Goal: Task Accomplishment & Management: Complete application form

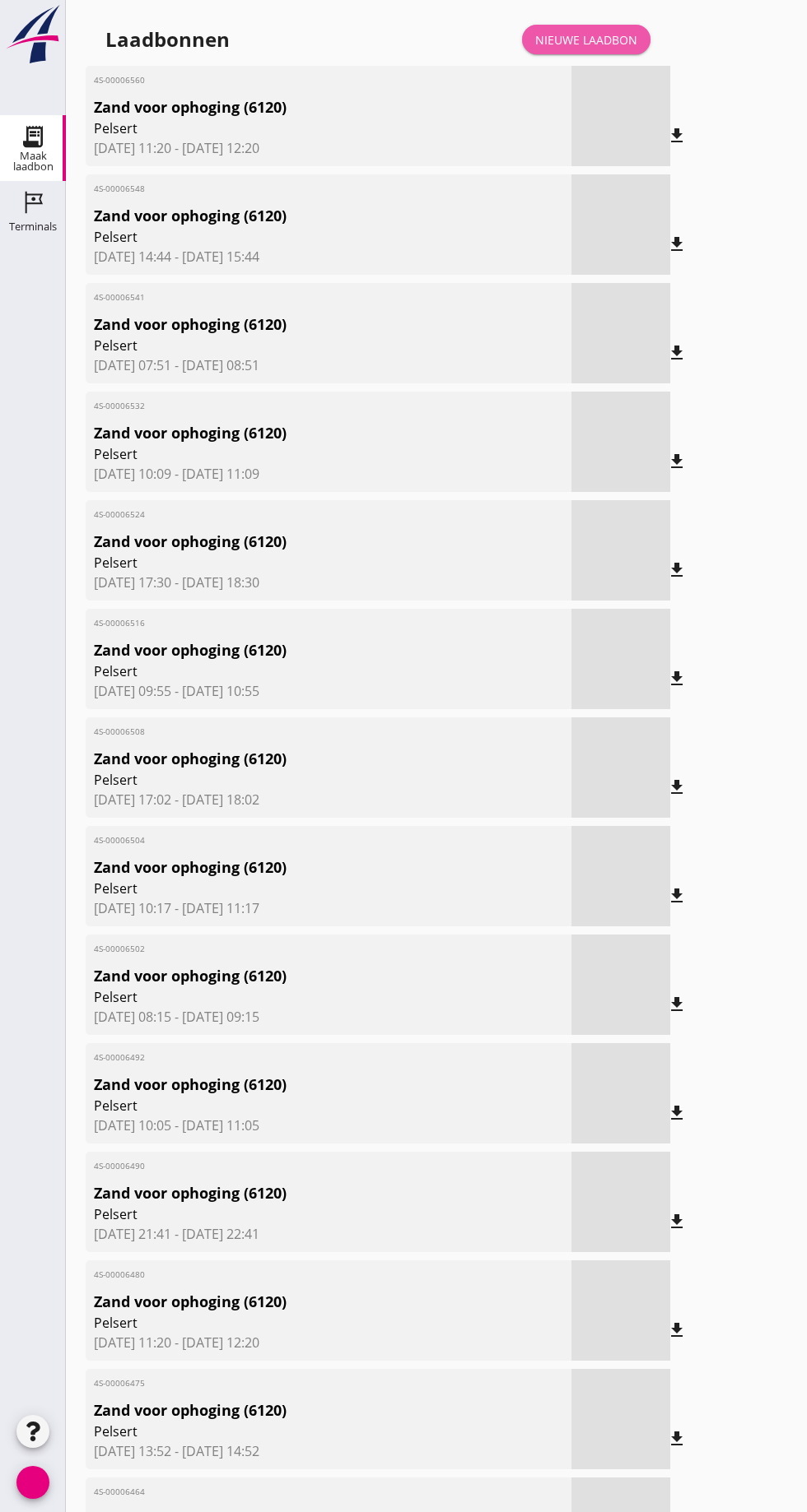
click at [616, 48] on link "Nieuwe laadbon" at bounding box center [587, 39] width 129 height 29
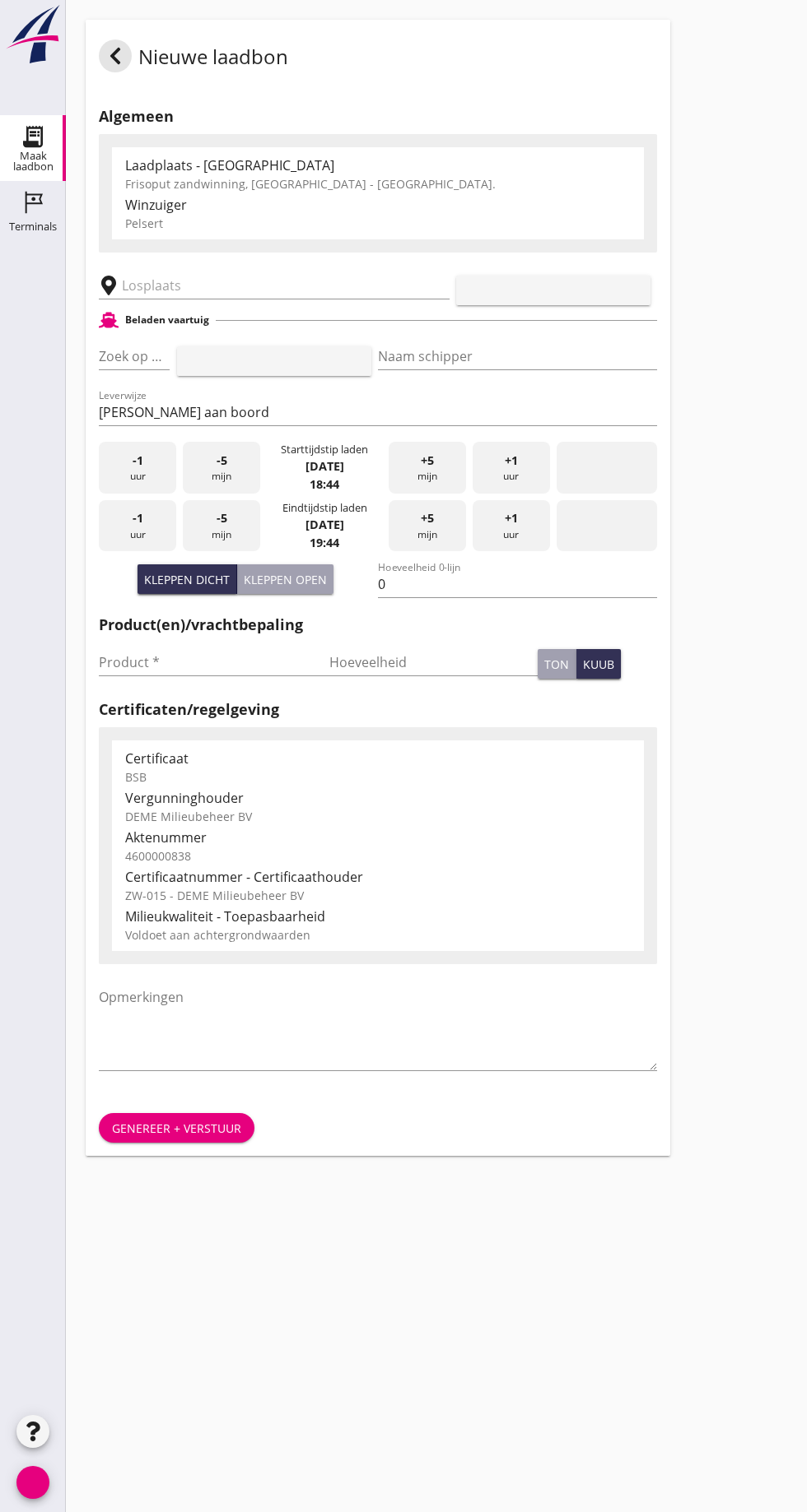
click at [184, 280] on input "text" at bounding box center [263, 286] width 282 height 26
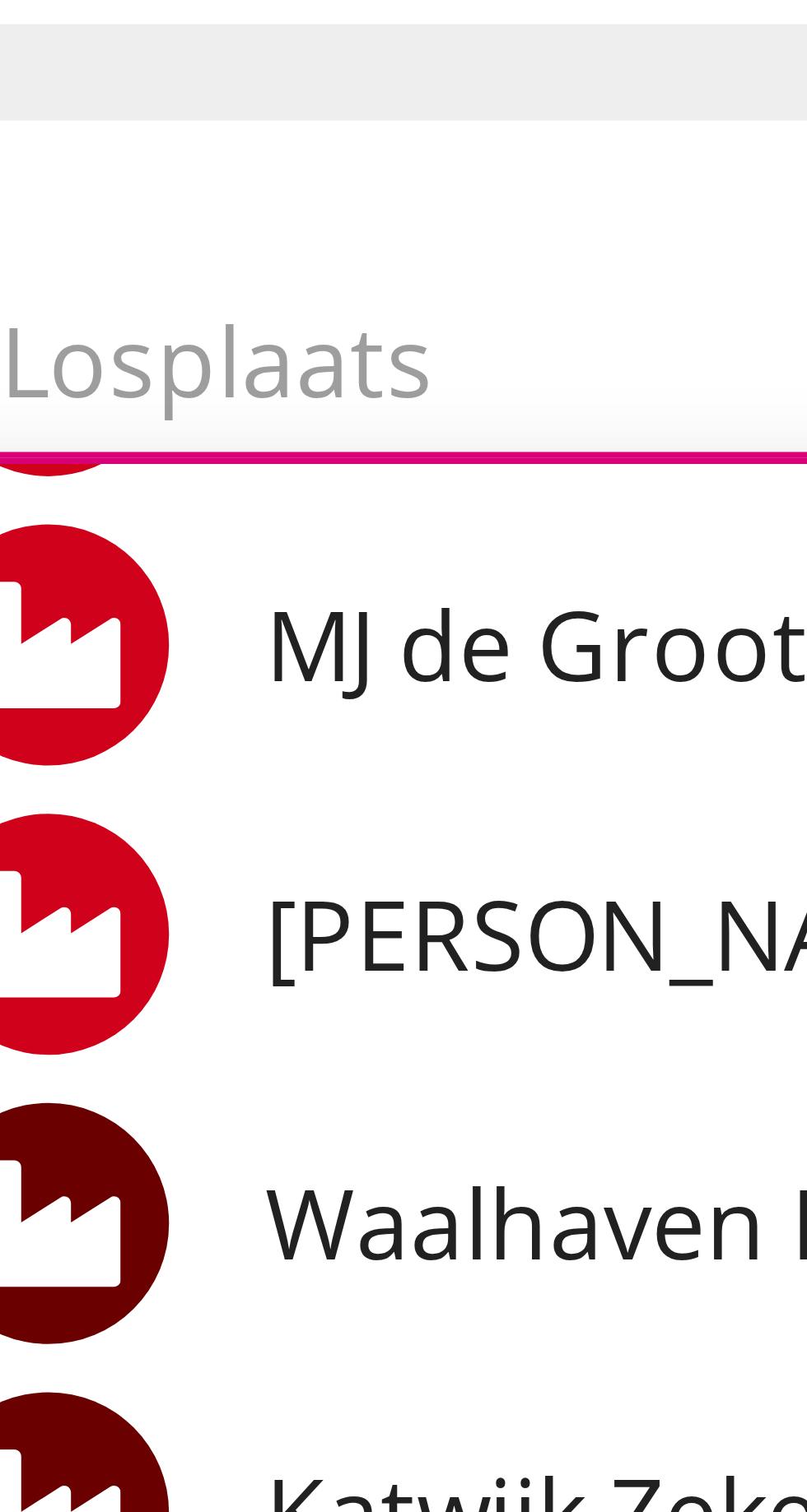
scroll to position [23, 0]
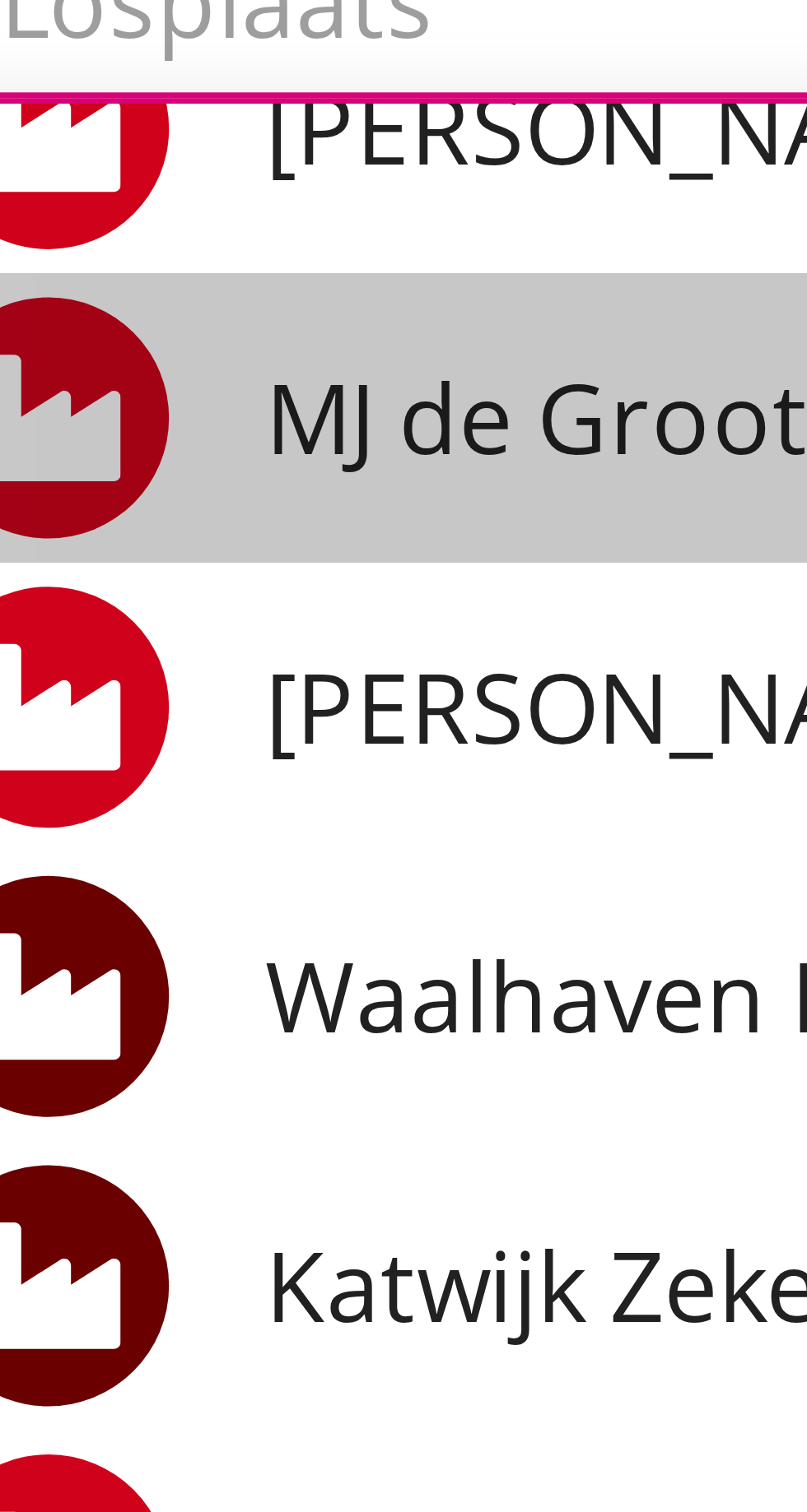
click at [198, 342] on font "MJ de Groot Zandhandel BV - [GEOGRAPHIC_DATA], [GEOGRAPHIC_DATA]" at bounding box center [383, 341] width 450 height 18
type input "[PERSON_NAME] Zandhandel B.V. - Spaansepolder, [GEOGRAPHIC_DATA]"
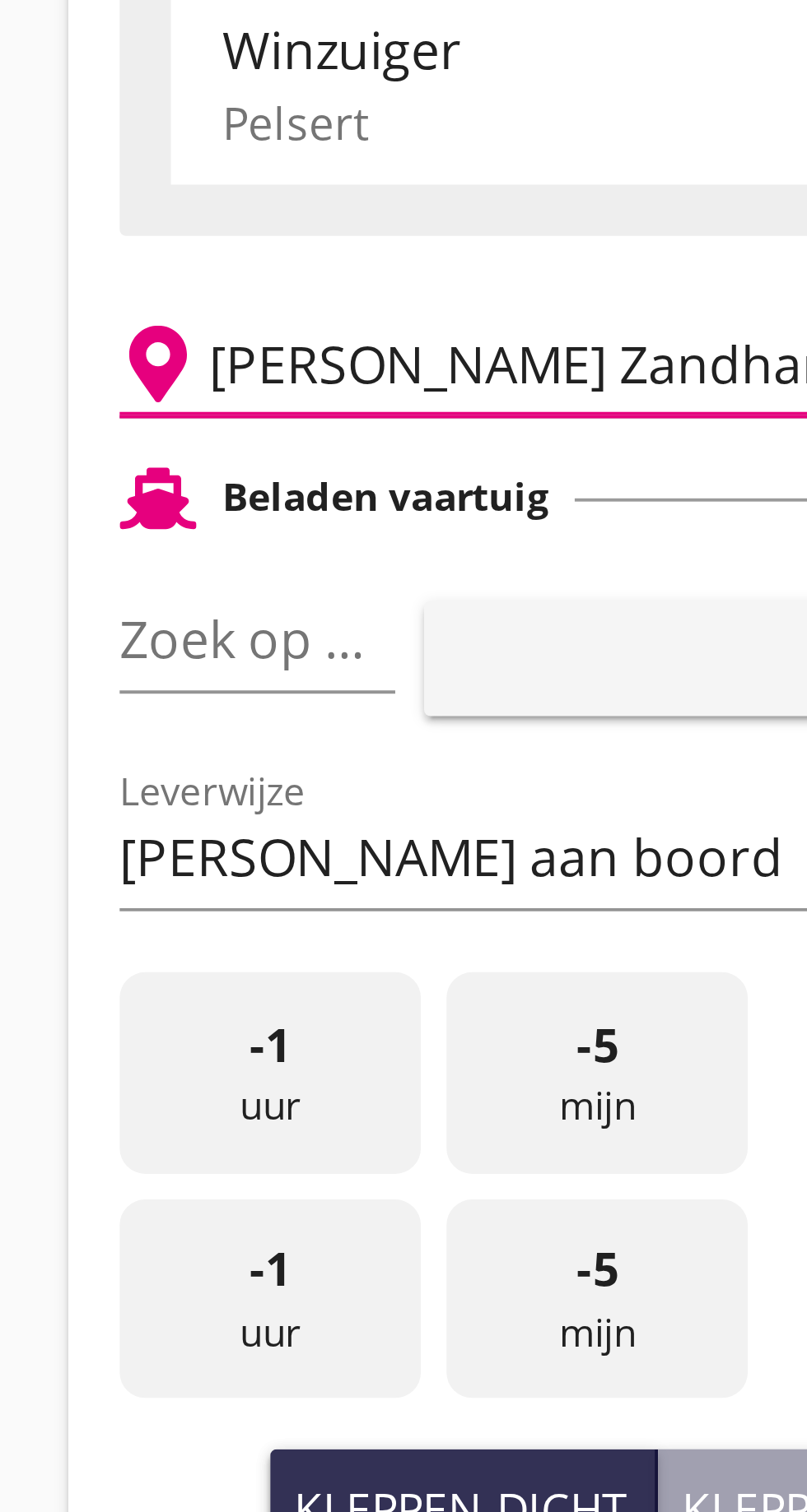
click at [120, 352] on input "Zoek op (scheeps)naam" at bounding box center [111, 356] width 25 height 26
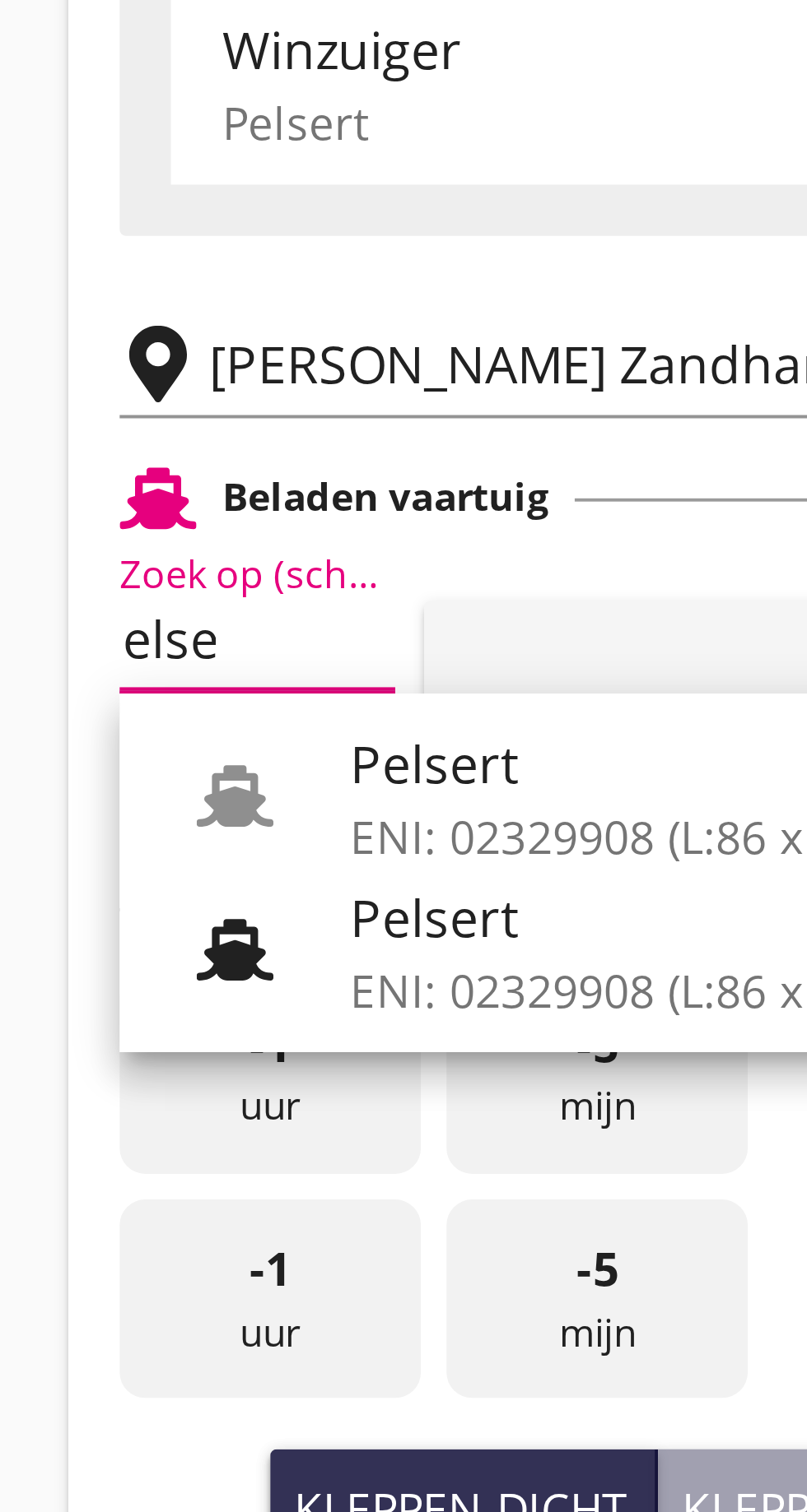
scroll to position [0, 12]
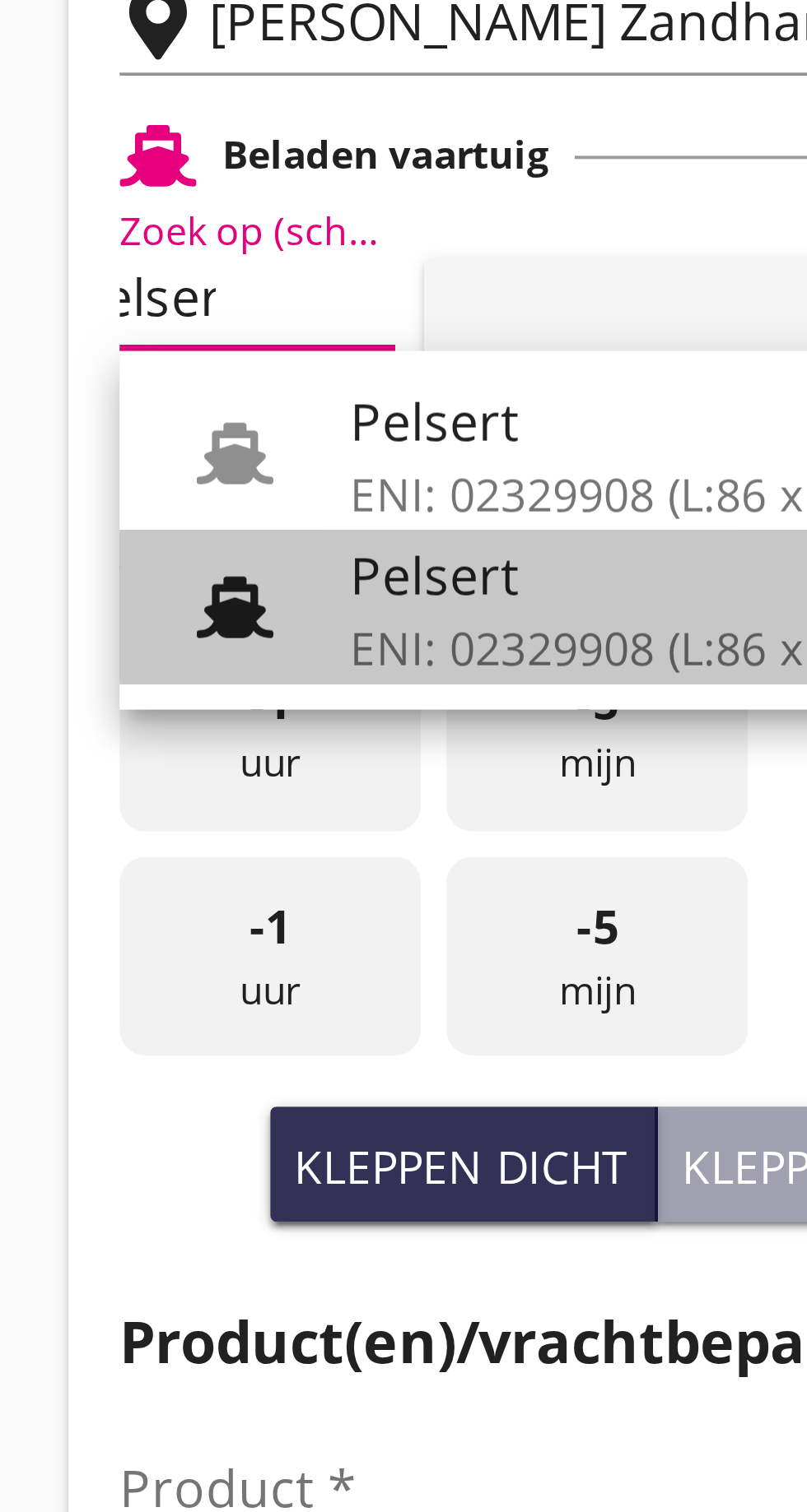
click at [202, 435] on div "Pelsert" at bounding box center [236, 427] width 155 height 20
type input "Pelsert"
type input "[PERSON_NAME]"
type input "1087"
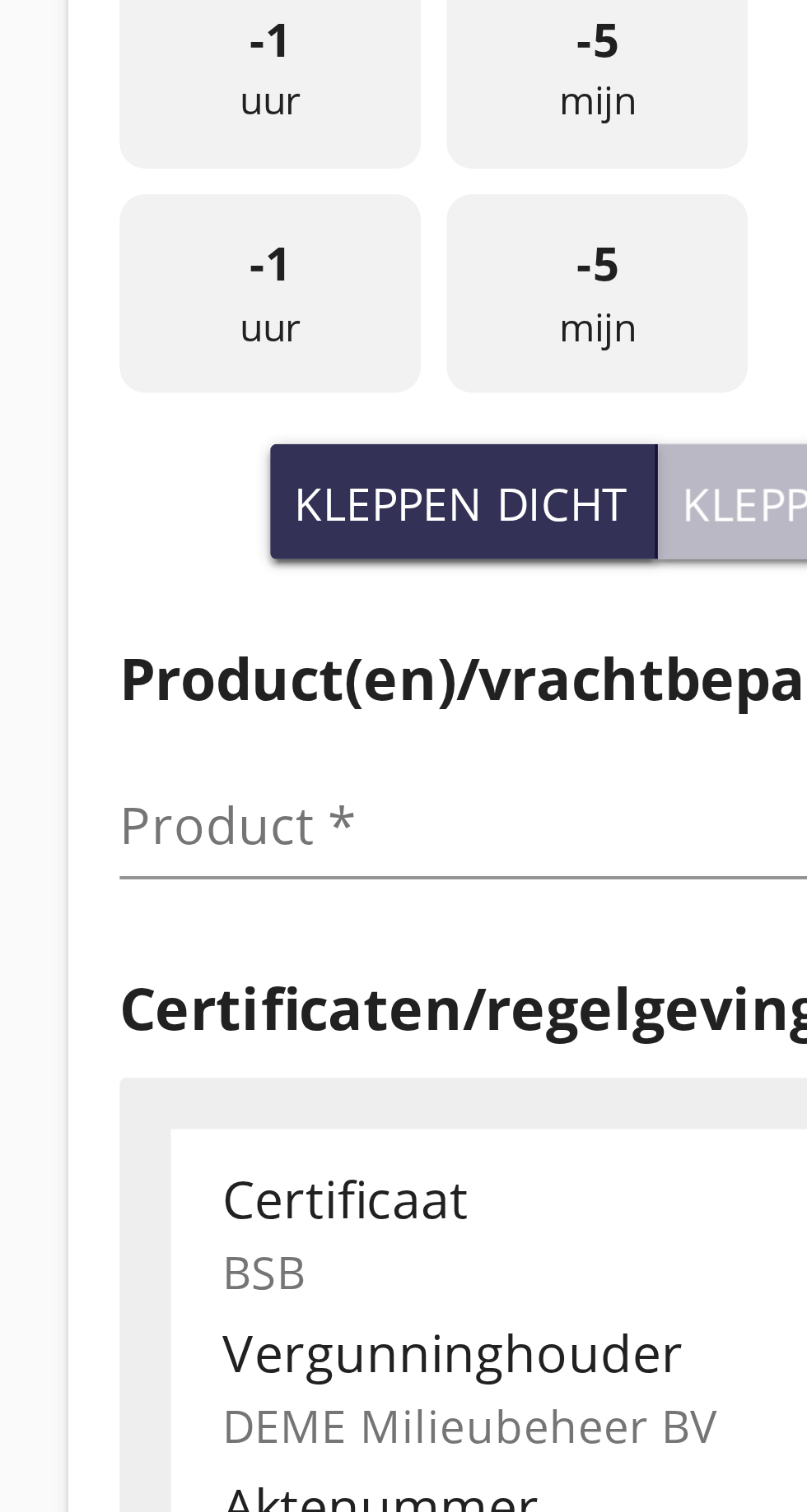
type input "Pelsert"
click at [260, 582] on font "Kleppen open" at bounding box center [286, 580] width 83 height 16
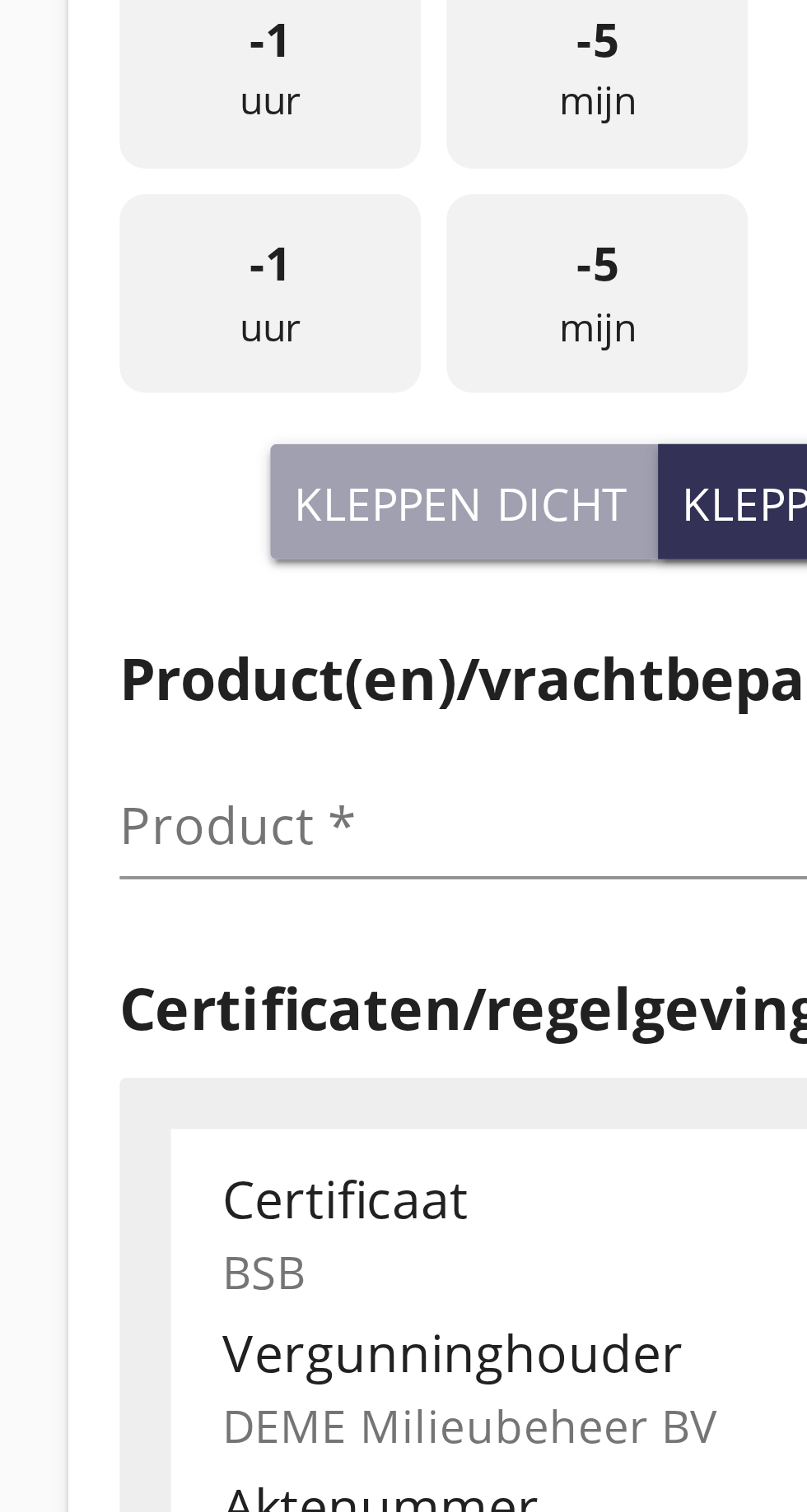
type input "725"
click at [127, 663] on input "Product *" at bounding box center [202, 663] width 207 height 26
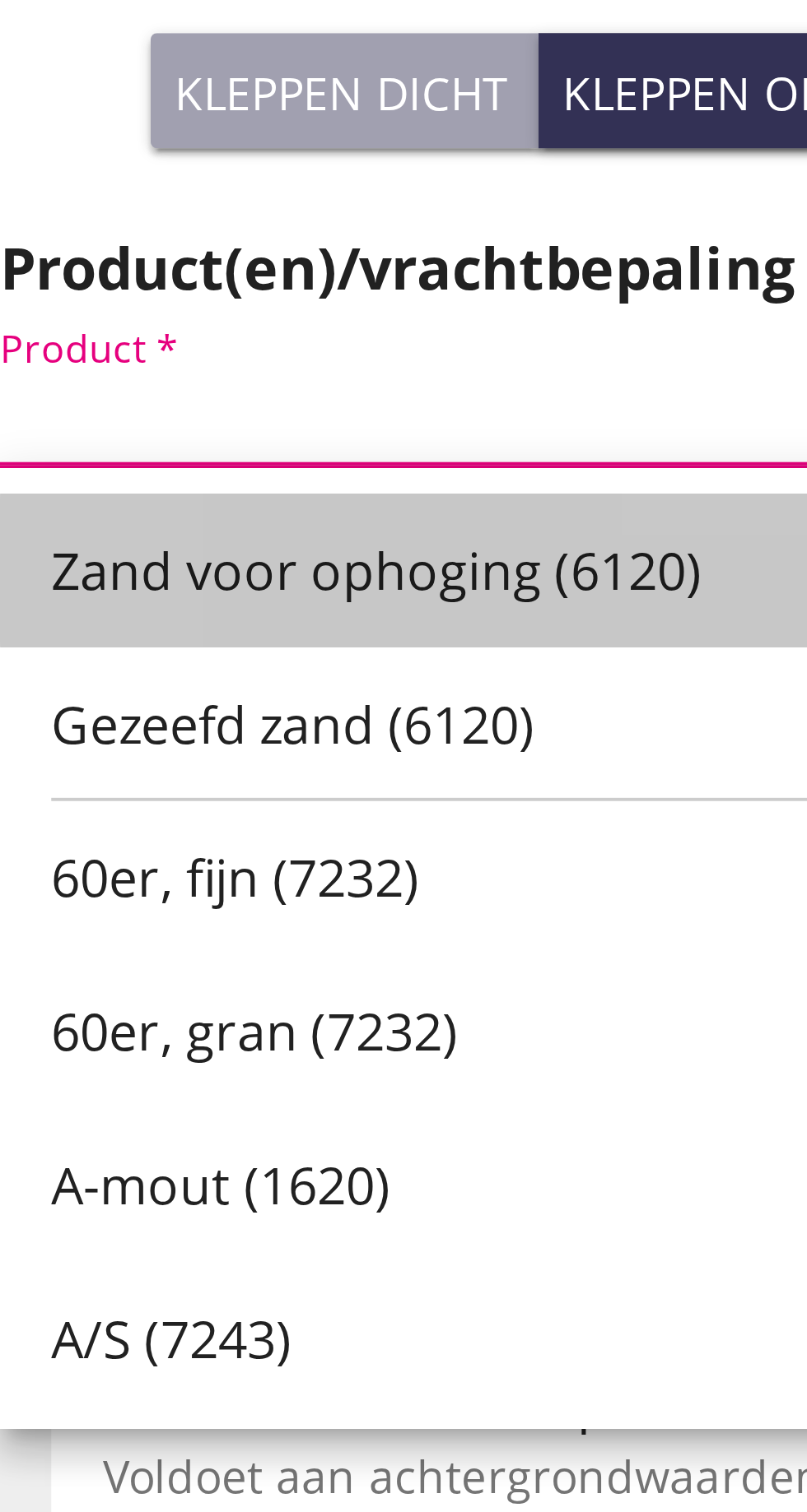
click at [200, 705] on font "Zand voor ophoging (6120)" at bounding box center [195, 703] width 167 height 18
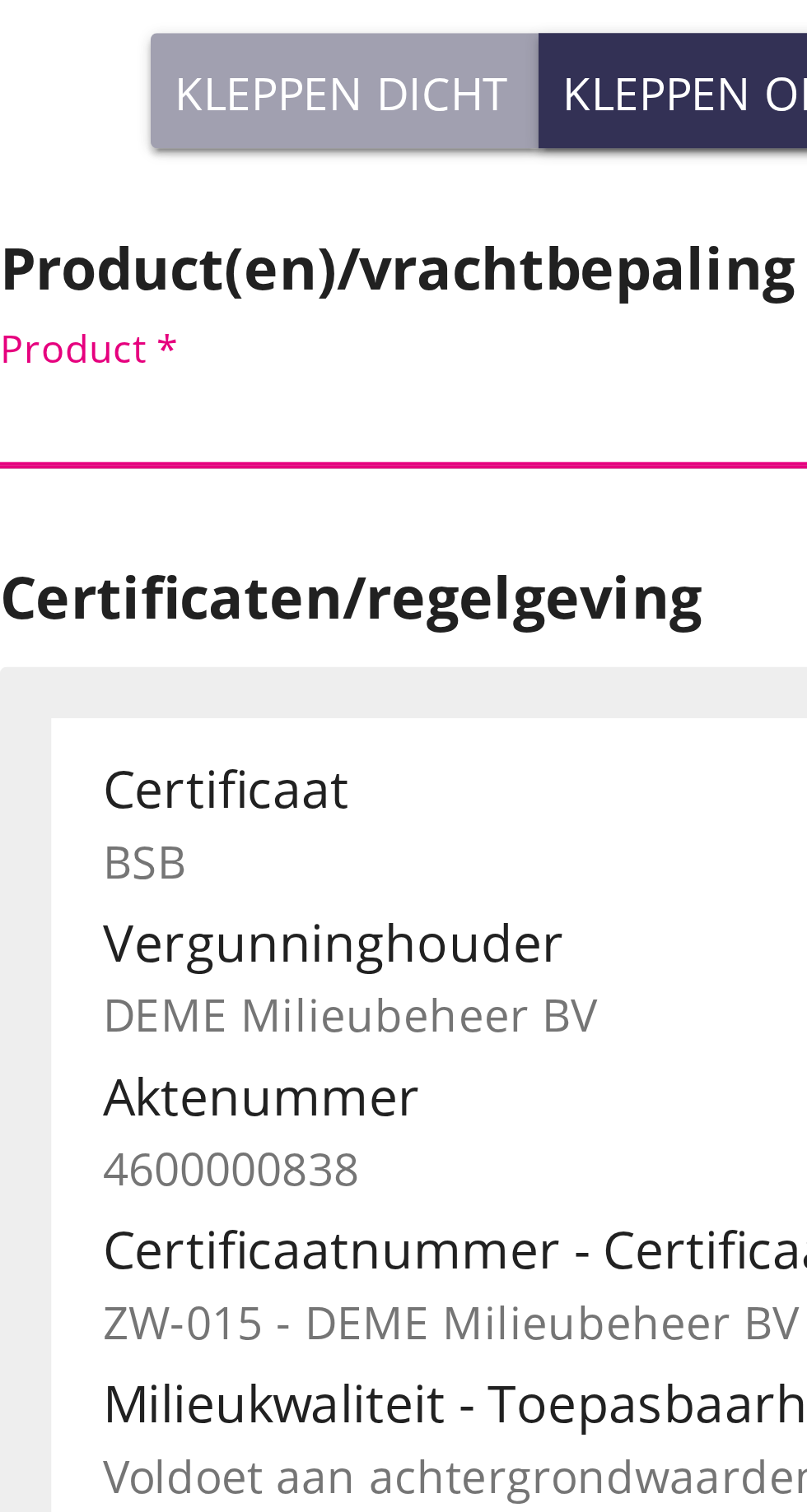
type input "Zand voor ophoging (6120)"
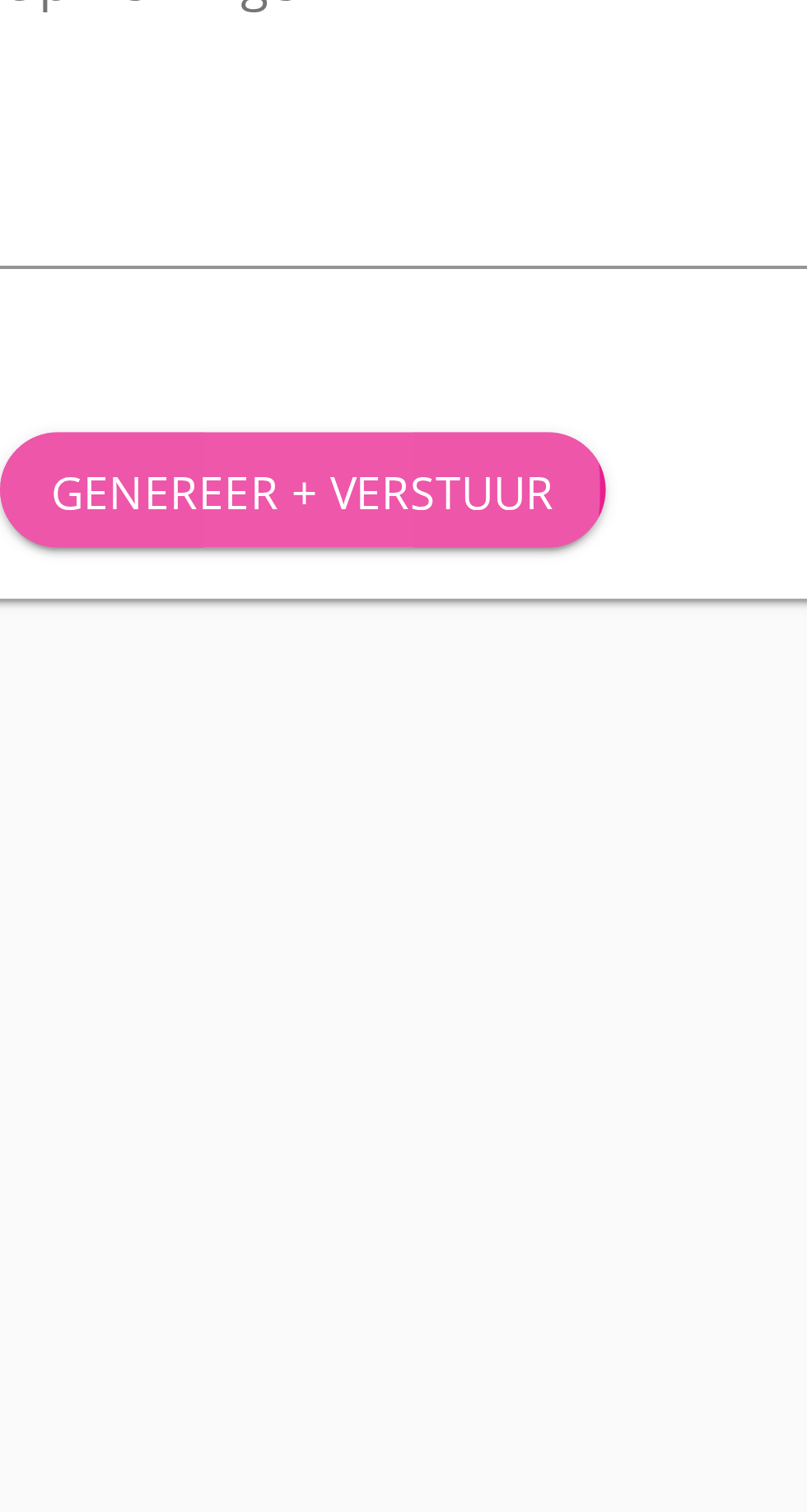
click at [188, 1128] on font "Genereer + verstuur" at bounding box center [176, 1128] width 130 height 16
